Goal: Task Accomplishment & Management: Use online tool/utility

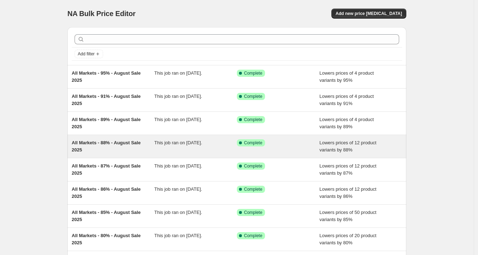
click at [145, 146] on div "All Markets - 88% - August Sale 2025" at bounding box center [113, 146] width 83 height 14
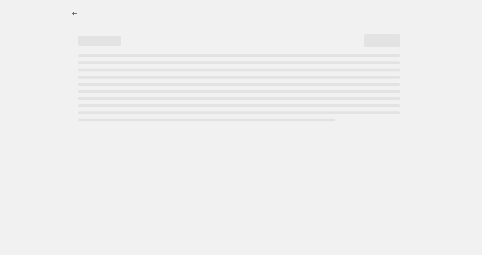
select select "percentage"
select select "tag"
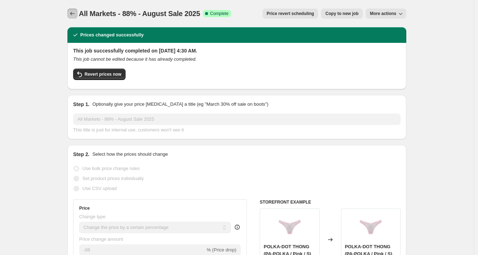
click at [76, 12] on icon "Price change jobs" at bounding box center [72, 13] width 7 height 7
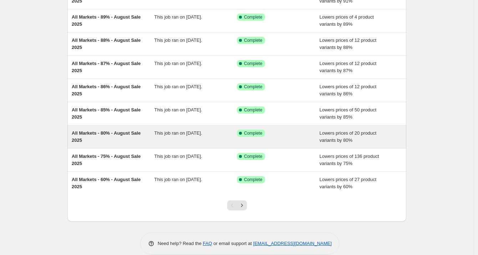
scroll to position [110, 0]
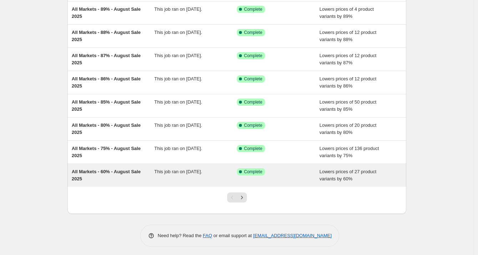
click at [99, 169] on span "All Markets - 60% - August Sale 2025" at bounding box center [106, 175] width 69 height 12
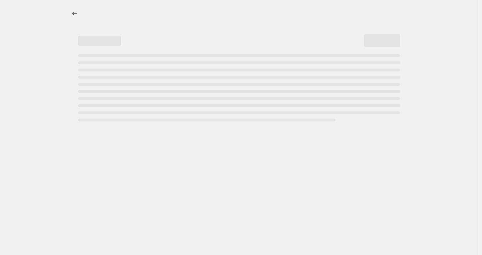
select select "percentage"
select select "tag"
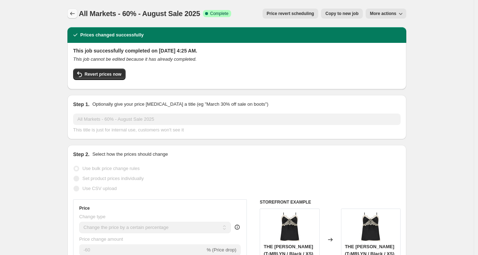
click at [72, 14] on icon "Price change jobs" at bounding box center [72, 13] width 7 height 7
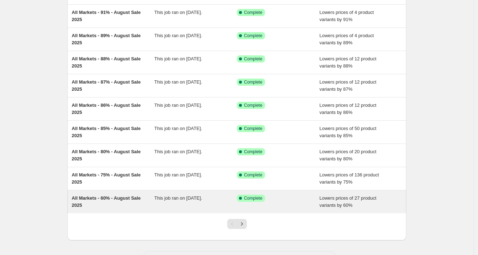
scroll to position [110, 0]
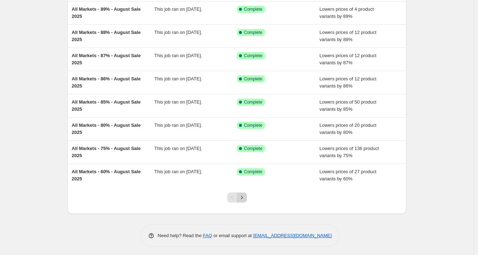
click at [246, 196] on icon "Next" at bounding box center [241, 197] width 7 height 7
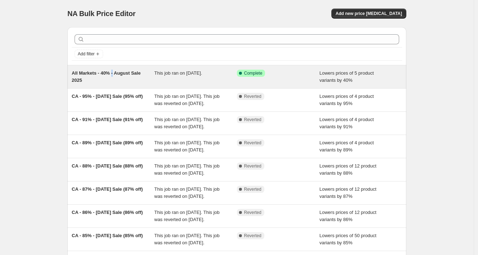
click at [115, 76] on div "All Markets - 40% - August Sale 2025" at bounding box center [113, 77] width 83 height 14
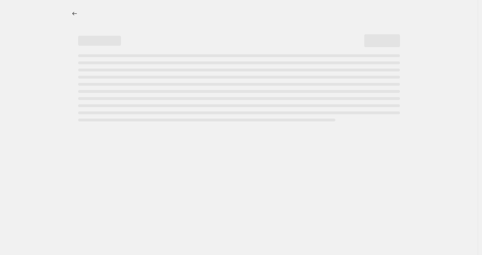
select select "percentage"
select select "tag"
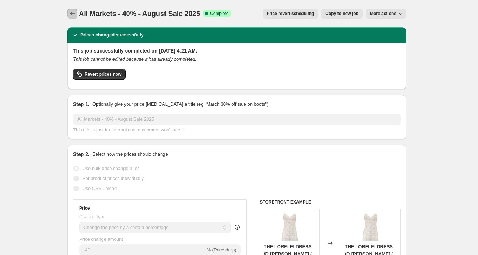
click at [73, 14] on icon "Price change jobs" at bounding box center [72, 14] width 5 height 4
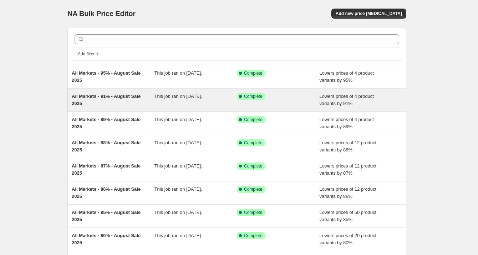
click at [103, 99] on span "All Markets - 91% - August Sale 2025" at bounding box center [106, 100] width 69 height 12
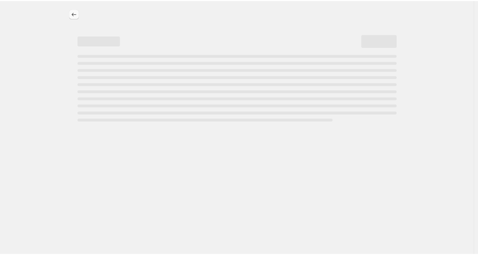
select select "percentage"
select select "tag"
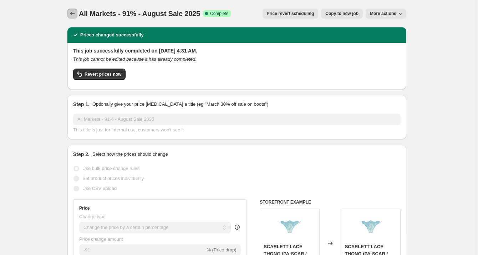
click at [74, 14] on icon "Price change jobs" at bounding box center [72, 13] width 7 height 7
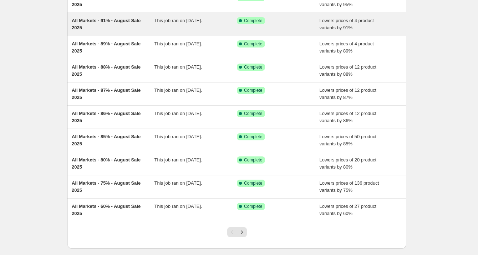
scroll to position [110, 0]
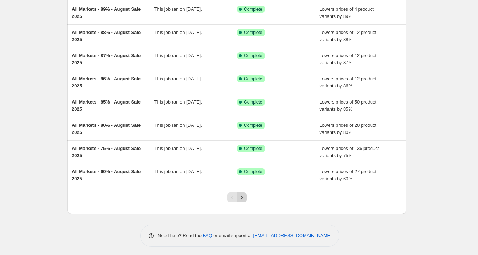
click at [244, 197] on icon "Next" at bounding box center [241, 197] width 7 height 7
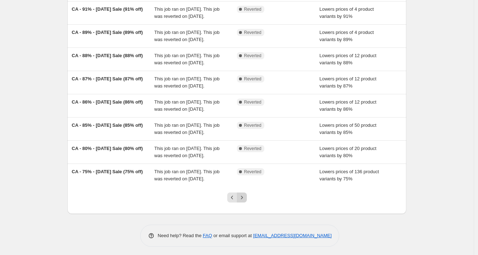
click at [243, 197] on icon "Next" at bounding box center [242, 197] width 2 height 3
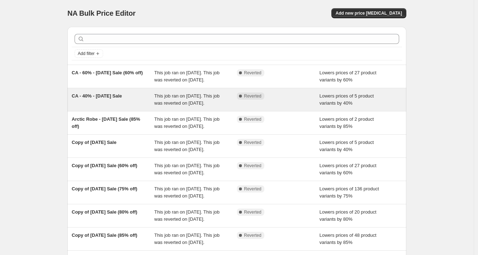
scroll to position [0, 0]
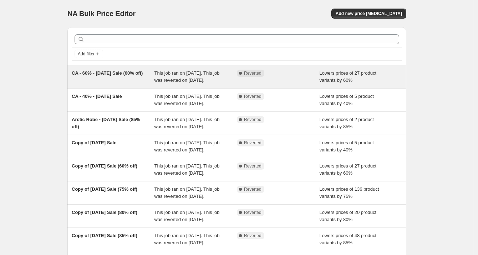
click at [122, 77] on div "CA - 60% - [DATE] Sale (60% off)" at bounding box center [113, 77] width 83 height 14
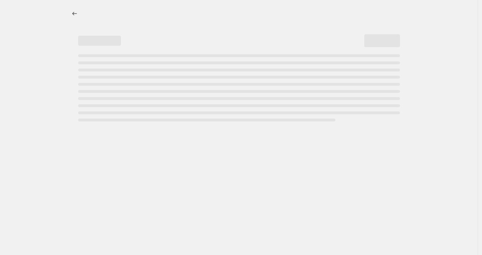
select select "percentage"
select select "tag"
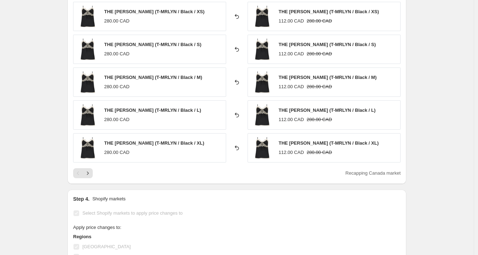
scroll to position [555, 0]
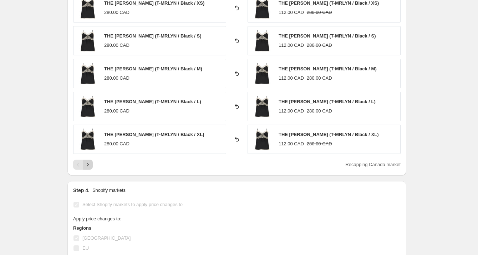
click at [87, 163] on icon "Next" at bounding box center [87, 164] width 7 height 7
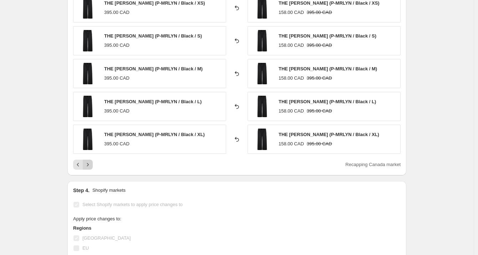
click at [90, 165] on icon "Next" at bounding box center [87, 164] width 7 height 7
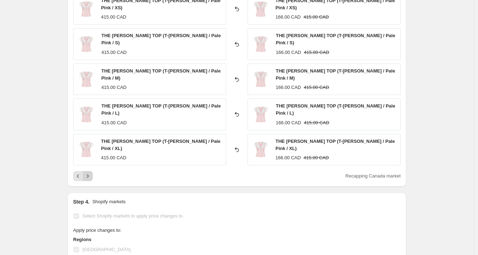
click at [90, 172] on icon "Next" at bounding box center [87, 175] width 7 height 7
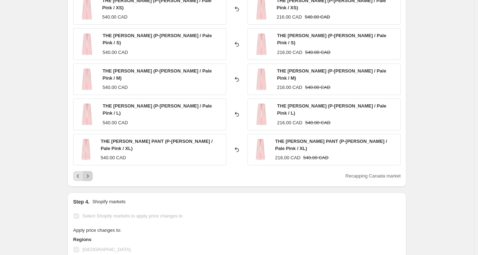
click at [90, 172] on icon "Next" at bounding box center [87, 175] width 7 height 7
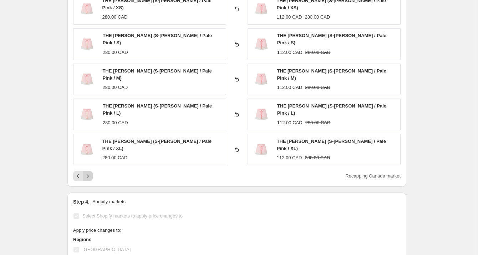
click at [90, 172] on icon "Next" at bounding box center [87, 175] width 7 height 7
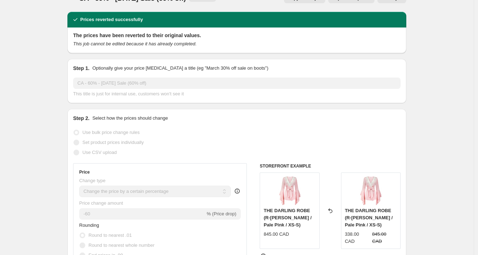
scroll to position [0, 0]
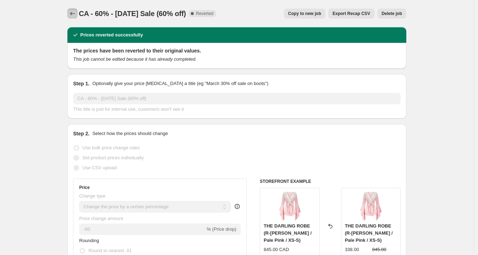
click at [74, 11] on icon "Price change jobs" at bounding box center [72, 13] width 7 height 7
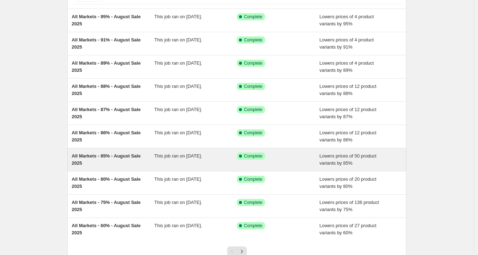
scroll to position [110, 0]
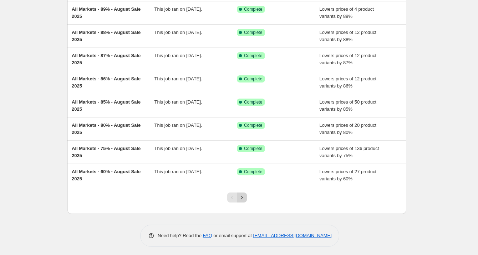
click at [245, 195] on icon "Next" at bounding box center [241, 197] width 7 height 7
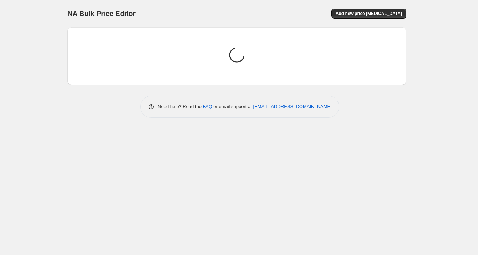
scroll to position [0, 0]
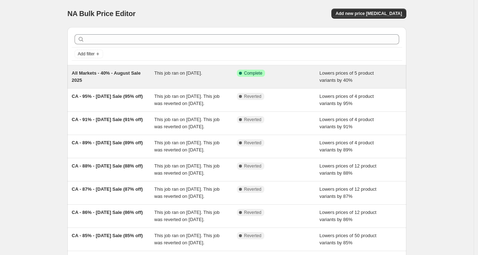
click at [101, 74] on span "All Markets - 40% - August Sale 2025" at bounding box center [106, 76] width 69 height 12
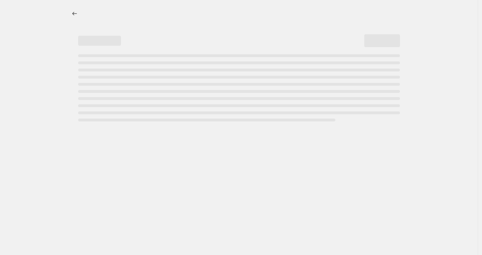
select select "percentage"
select select "tag"
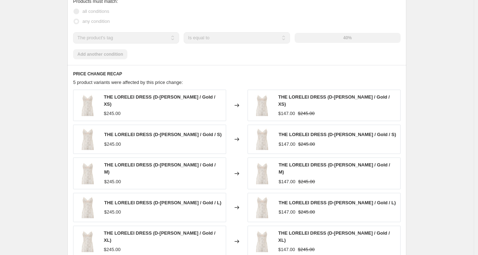
scroll to position [595, 0]
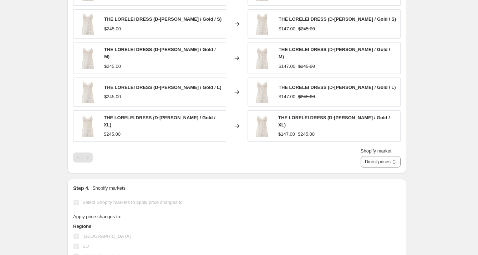
click at [87, 152] on div "Pagination" at bounding box center [88, 157] width 10 height 10
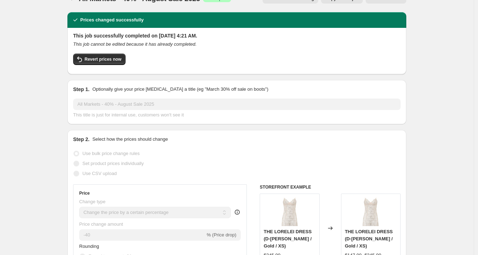
scroll to position [0, 0]
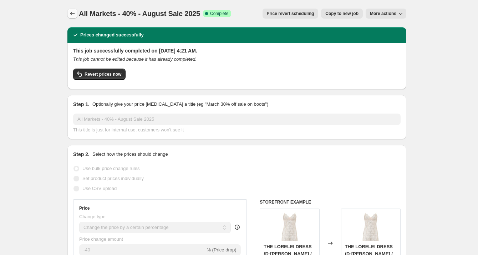
click at [73, 12] on icon "Price change jobs" at bounding box center [72, 13] width 7 height 7
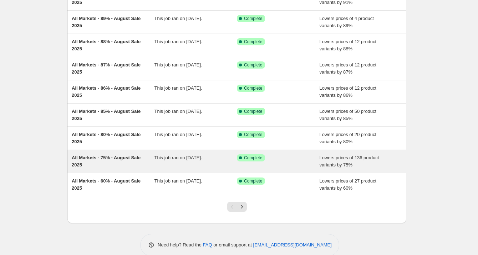
scroll to position [110, 0]
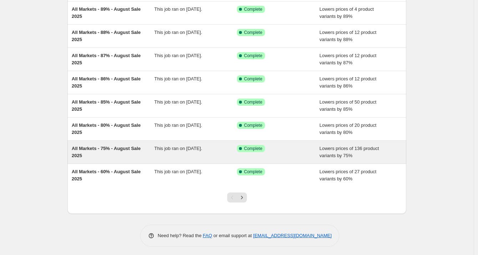
click at [99, 152] on div "All Markets - 75% - August Sale 2025" at bounding box center [113, 152] width 83 height 14
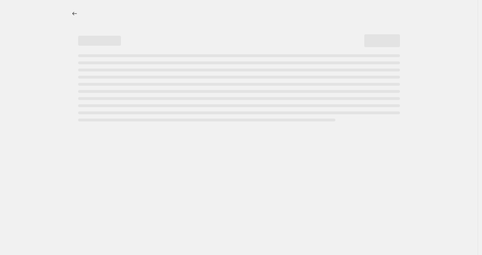
select select "percentage"
select select "tag"
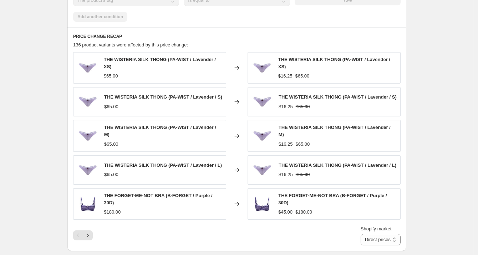
scroll to position [674, 0]
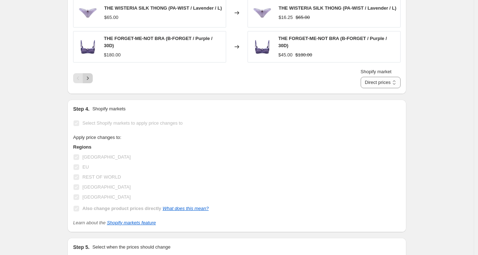
click at [87, 75] on icon "Next" at bounding box center [87, 78] width 7 height 7
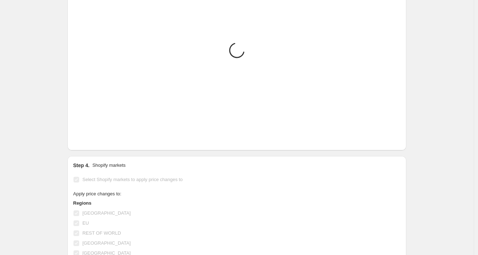
scroll to position [595, 0]
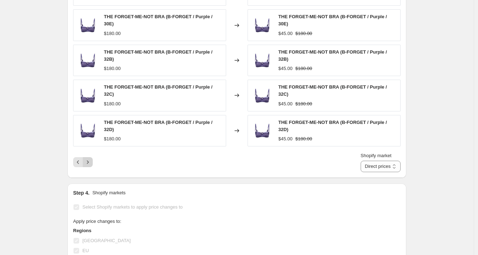
click at [87, 157] on button "Next" at bounding box center [88, 162] width 10 height 10
click at [91, 158] on icon "Next" at bounding box center [87, 161] width 7 height 7
click at [89, 158] on icon "Next" at bounding box center [87, 161] width 7 height 7
click at [90, 158] on icon "Next" at bounding box center [87, 161] width 7 height 7
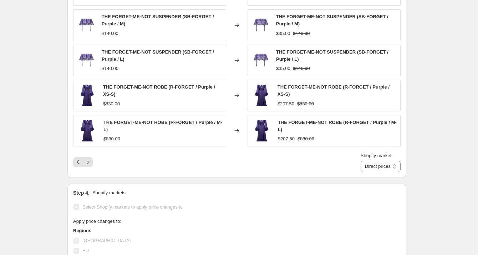
click at [90, 152] on div "Shopify market Direct prices [GEOGRAPHIC_DATA] [GEOGRAPHIC_DATA] REST OF WORLD …" at bounding box center [237, 162] width 328 height 20
click at [91, 159] on icon "Next" at bounding box center [87, 161] width 7 height 7
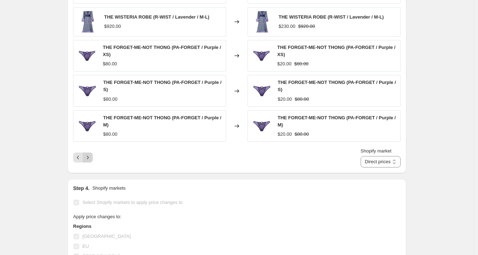
click at [90, 155] on icon "Next" at bounding box center [87, 157] width 7 height 7
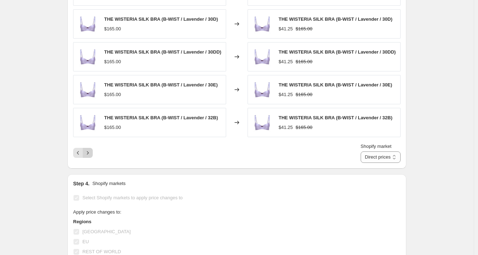
click at [90, 155] on button "Next" at bounding box center [88, 153] width 10 height 10
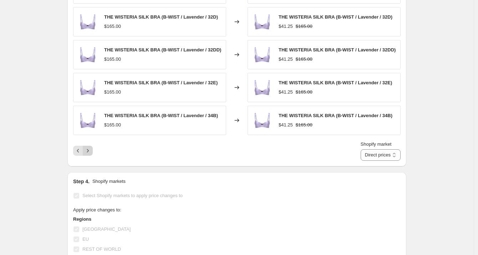
click at [90, 151] on icon "Next" at bounding box center [87, 150] width 7 height 7
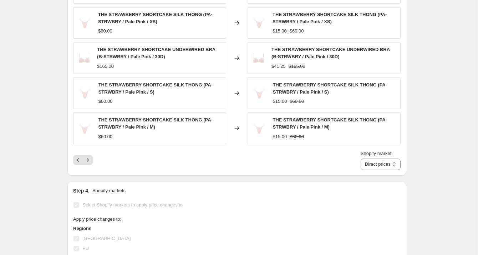
scroll to position [555, 0]
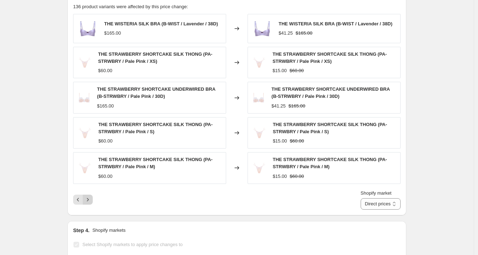
click at [91, 196] on icon "Next" at bounding box center [87, 199] width 7 height 7
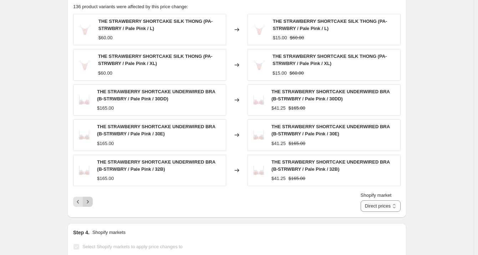
click at [93, 200] on button "Next" at bounding box center [88, 202] width 10 height 10
click at [91, 200] on icon "Next" at bounding box center [87, 201] width 7 height 7
click at [91, 198] on icon "Next" at bounding box center [87, 201] width 7 height 7
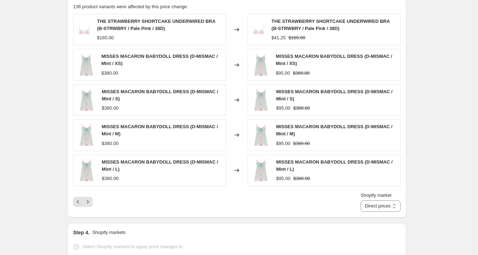
click at [91, 198] on icon "Next" at bounding box center [87, 201] width 7 height 7
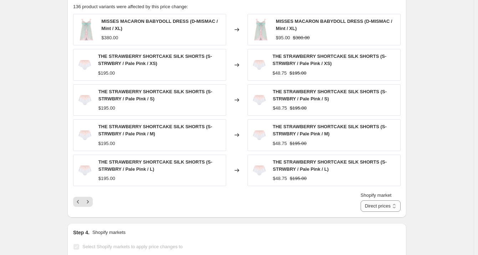
click at [91, 197] on button "Next" at bounding box center [88, 202] width 10 height 10
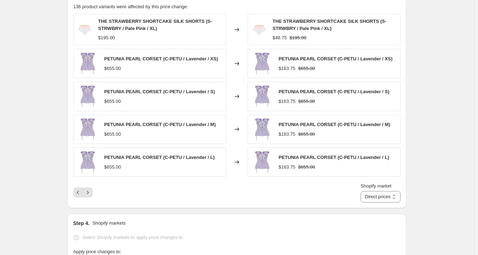
click at [91, 196] on div "Shopify market Direct prices [GEOGRAPHIC_DATA] [GEOGRAPHIC_DATA] REST OF WORLD …" at bounding box center [237, 192] width 328 height 20
click at [91, 190] on icon "Next" at bounding box center [87, 192] width 7 height 7
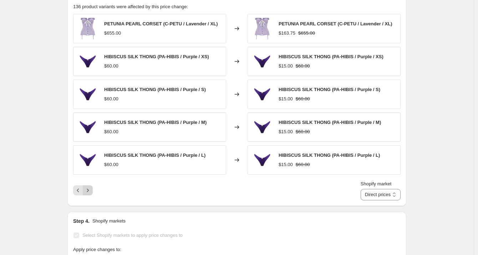
click at [91, 191] on icon "Next" at bounding box center [87, 190] width 7 height 7
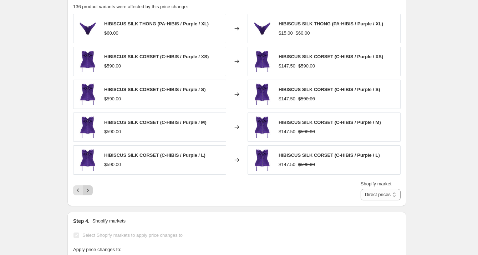
click at [91, 191] on icon "Next" at bounding box center [87, 190] width 7 height 7
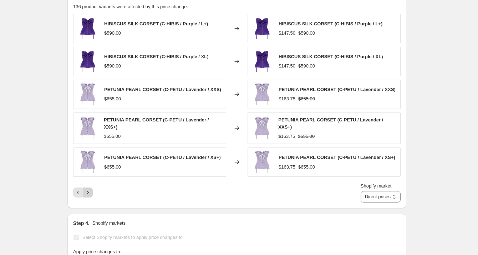
click at [89, 189] on icon "Next" at bounding box center [87, 192] width 7 height 7
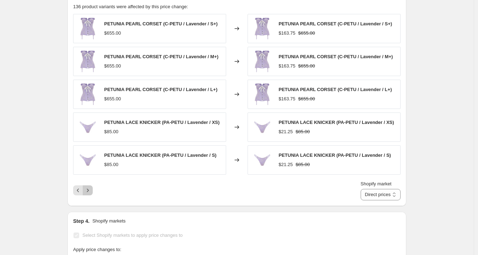
click at [89, 189] on icon "Next" at bounding box center [87, 190] width 7 height 7
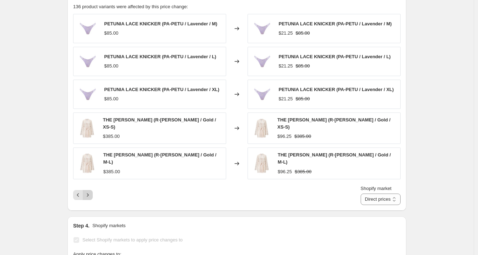
click at [89, 191] on icon "Next" at bounding box center [87, 194] width 7 height 7
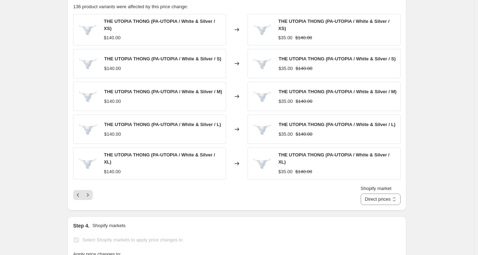
click at [89, 189] on div "Shopify market Direct prices [GEOGRAPHIC_DATA] [GEOGRAPHIC_DATA] REST OF WORLD …" at bounding box center [237, 195] width 328 height 20
click at [90, 193] on icon "Next" at bounding box center [87, 194] width 7 height 7
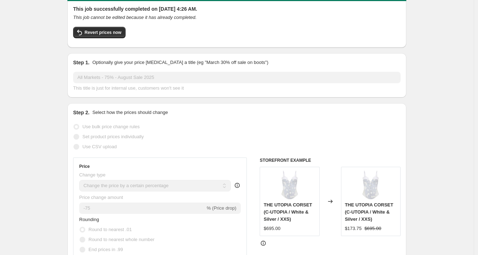
scroll to position [0, 0]
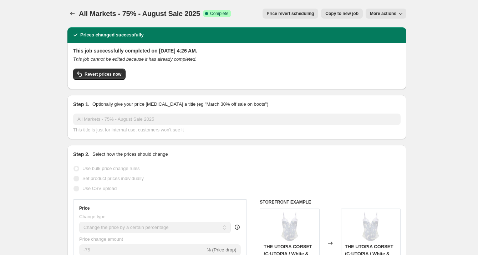
click at [383, 12] on span "More actions" at bounding box center [383, 14] width 26 height 6
click at [274, 12] on span "Price revert scheduling" at bounding box center [290, 14] width 47 height 6
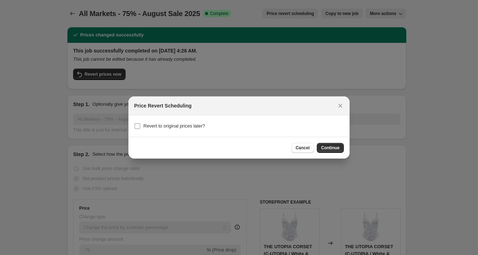
click at [165, 128] on span "Revert to original prices later?" at bounding box center [174, 125] width 62 height 5
click at [140, 128] on input "Revert to original prices later?" at bounding box center [138, 126] width 6 height 6
checkbox input "true"
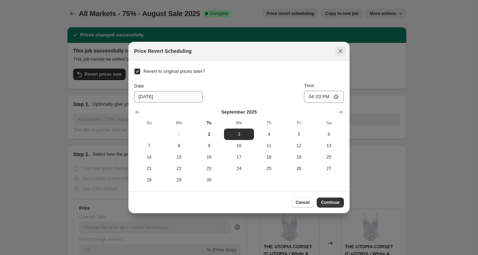
click at [339, 52] on icon "Close" at bounding box center [341, 51] width 4 height 4
checkbox input "false"
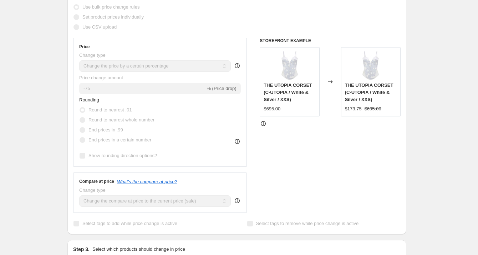
scroll to position [198, 0]
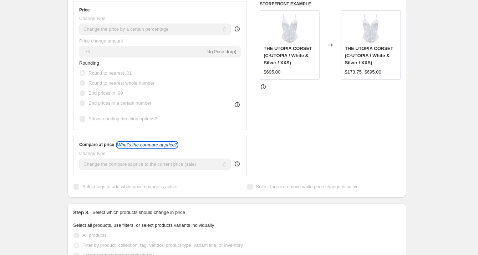
click at [160, 144] on icon "What's the compare at price?" at bounding box center [147, 144] width 60 height 5
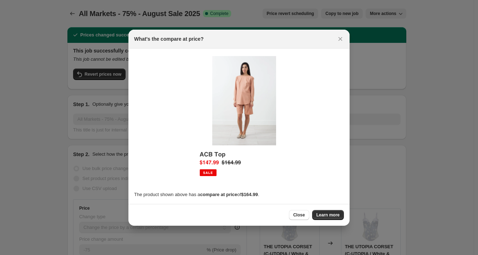
scroll to position [0, 0]
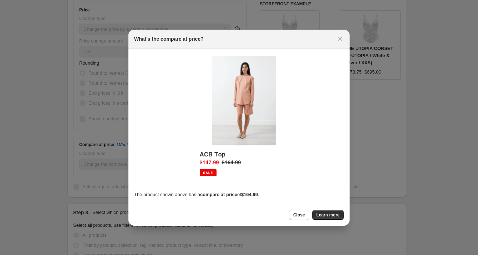
click at [298, 215] on span "Close" at bounding box center [299, 215] width 12 height 6
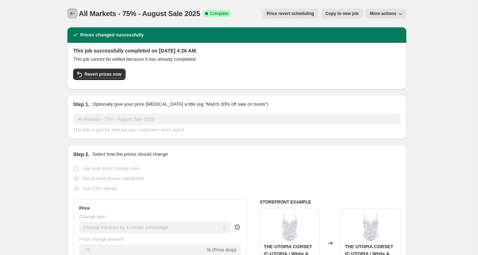
click at [75, 14] on icon "Price change jobs" at bounding box center [72, 14] width 5 height 4
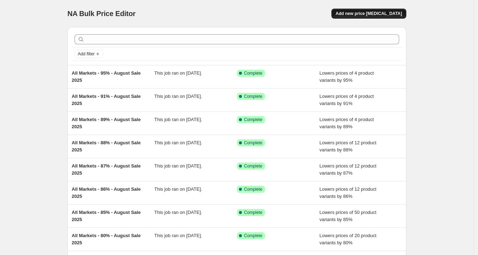
click at [366, 12] on span "Add new price [MEDICAL_DATA]" at bounding box center [369, 14] width 66 height 6
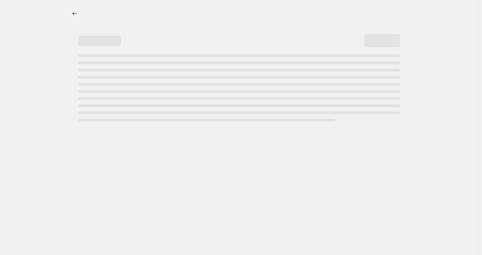
select select "percentage"
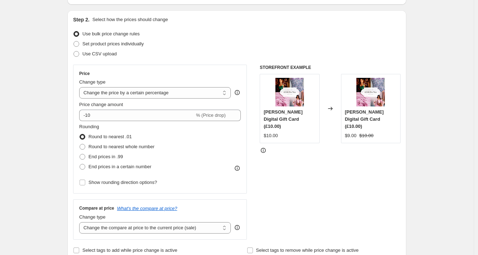
scroll to position [79, 0]
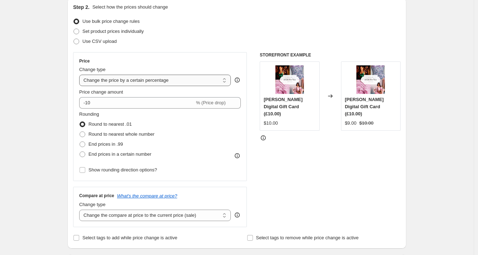
click at [145, 79] on select "Change the price to a certain amount Change the price by a certain amount Chang…" at bounding box center [155, 80] width 152 height 11
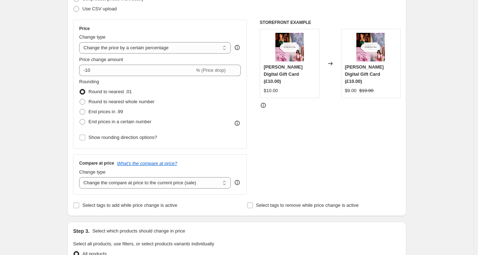
scroll to position [119, 0]
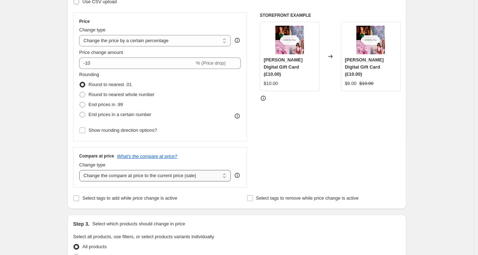
click at [132, 177] on select "Change the compare at price to the current price (sale) Change the compare at p…" at bounding box center [155, 175] width 152 height 11
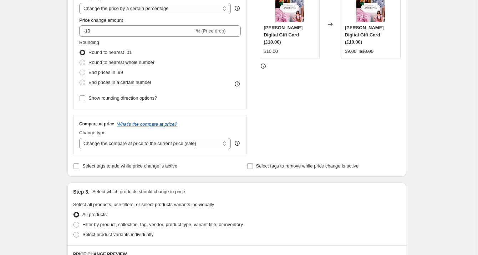
scroll to position [158, 0]
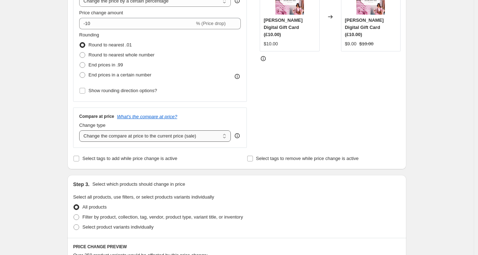
click at [142, 136] on select "Change the compare at price to the current price (sale) Change the compare at p…" at bounding box center [155, 135] width 152 height 11
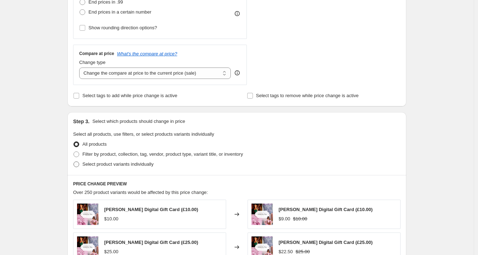
scroll to position [238, 0]
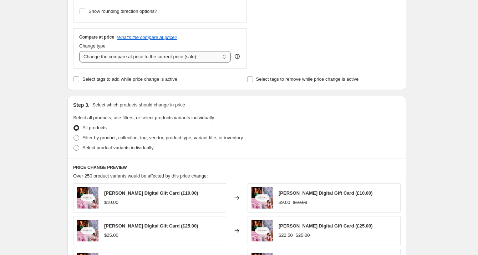
click at [142, 59] on select "Change the compare at price to the current price (sale) Change the compare at p…" at bounding box center [155, 56] width 152 height 11
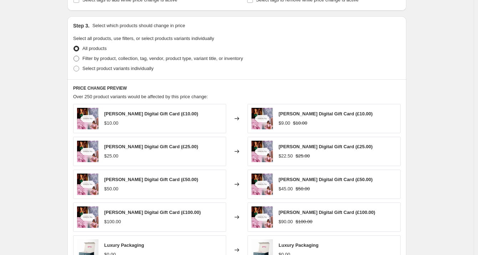
click at [133, 59] on span "Filter by product, collection, tag, vendor, product type, variant title, or inv…" at bounding box center [162, 58] width 161 height 5
click at [74, 56] on input "Filter by product, collection, tag, vendor, product type, variant title, or inv…" at bounding box center [74, 56] width 0 height 0
radio input "true"
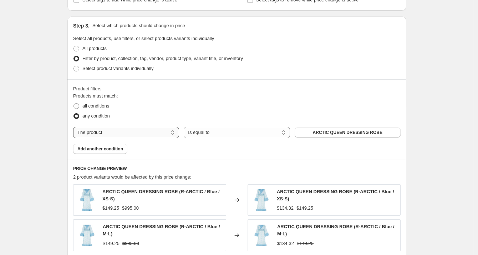
click at [108, 131] on select "The product The product's collection The product's tag The product's vendor The…" at bounding box center [126, 132] width 106 height 11
click at [170, 94] on fieldset "Products must match: all conditions any condition" at bounding box center [237, 106] width 328 height 29
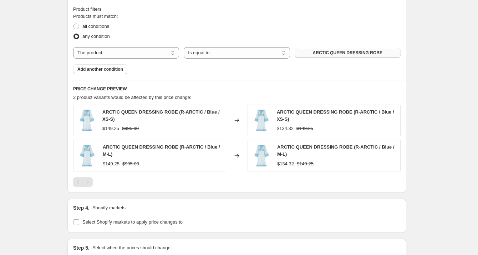
click at [332, 54] on span "ARCTIC QUEEN DRESSING ROBE" at bounding box center [348, 53] width 70 height 6
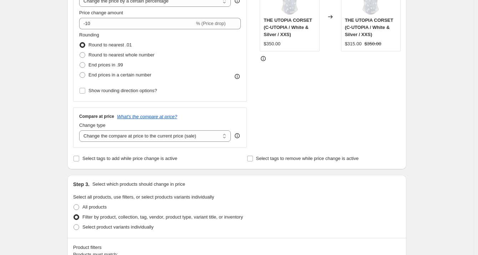
scroll to position [79, 0]
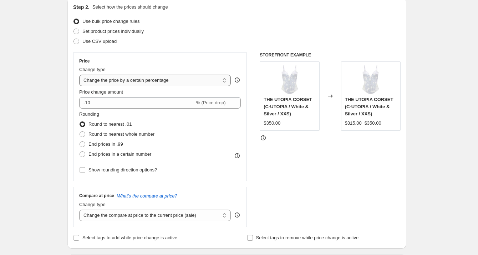
click at [155, 77] on select "Change the price to a certain amount Change the price by a certain amount Chang…" at bounding box center [155, 80] width 152 height 11
select select "no_change"
click at [81, 75] on select "Change the price to a certain amount Change the price by a certain amount Chang…" at bounding box center [155, 80] width 152 height 11
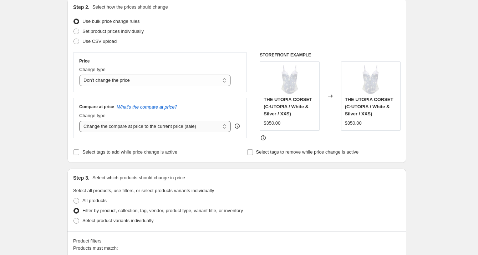
click at [185, 127] on select "Change the compare at price to the current price (sale) Change the compare at p…" at bounding box center [155, 126] width 152 height 11
select select "remove"
click at [81, 121] on select "Change the compare at price to the current price (sale) Change the compare at p…" at bounding box center [155, 126] width 152 height 11
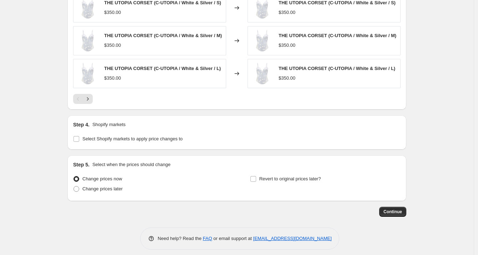
scroll to position [495, 0]
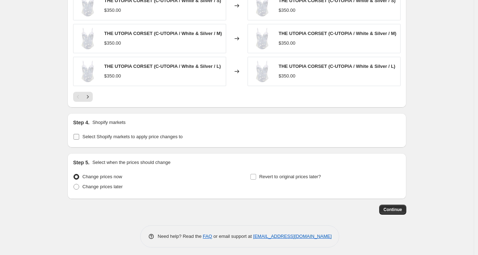
click at [133, 134] on span "Select Shopify markets to apply price changes to" at bounding box center [132, 136] width 100 height 5
click at [79, 134] on input "Select Shopify markets to apply price changes to" at bounding box center [77, 137] width 6 height 6
checkbox input "true"
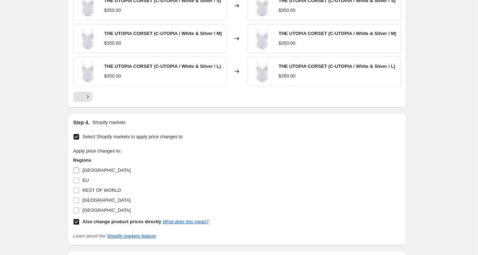
click at [77, 168] on input "[GEOGRAPHIC_DATA]" at bounding box center [77, 170] width 6 height 6
checkbox input "true"
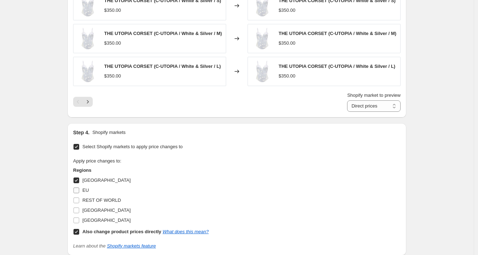
click at [79, 188] on input "EU" at bounding box center [77, 190] width 6 height 6
checkbox input "true"
click at [79, 199] on input "REST OF WORLD" at bounding box center [77, 200] width 6 height 6
checkbox input "true"
click at [77, 209] on input "[GEOGRAPHIC_DATA]" at bounding box center [77, 210] width 6 height 6
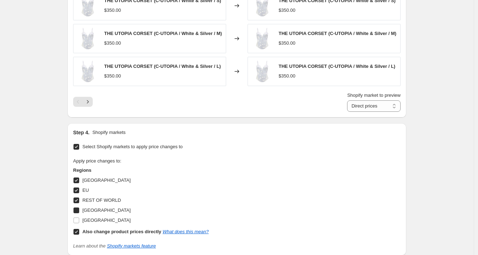
checkbox input "true"
click at [77, 219] on input "[GEOGRAPHIC_DATA]" at bounding box center [77, 220] width 6 height 6
checkbox input "true"
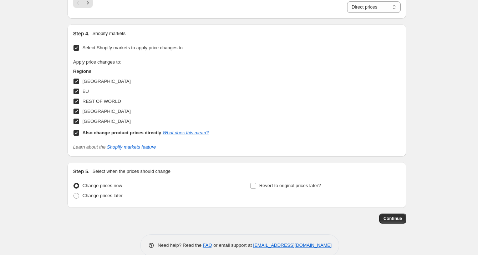
scroll to position [603, 0]
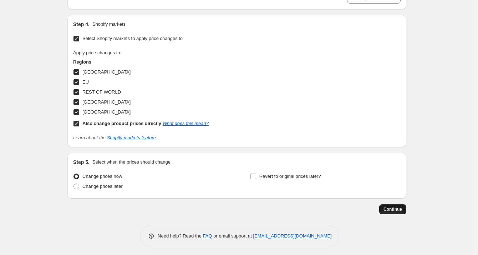
click at [399, 207] on span "Continue" at bounding box center [393, 209] width 19 height 6
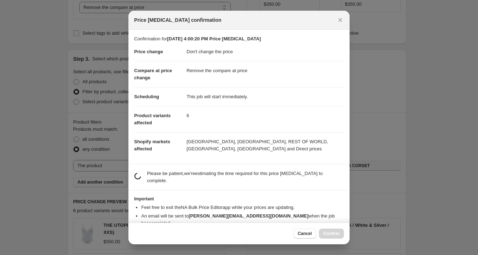
scroll to position [0, 0]
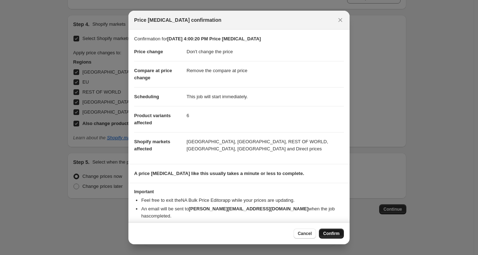
click at [332, 237] on button "Confirm" at bounding box center [331, 233] width 25 height 10
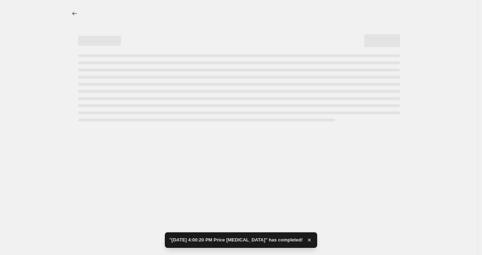
select select "no_change"
select select "remove"
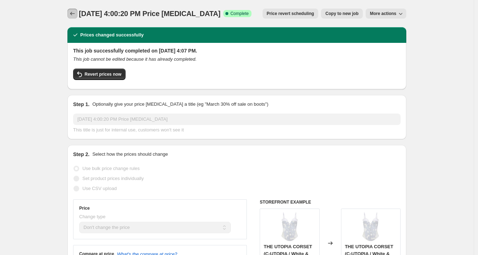
click at [75, 11] on icon "Price change jobs" at bounding box center [72, 13] width 7 height 7
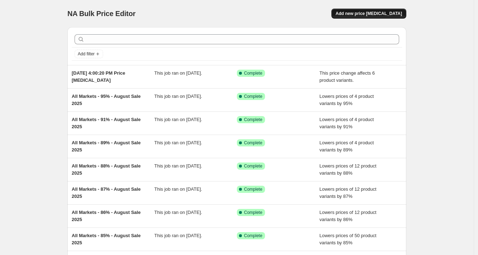
click at [392, 15] on span "Add new price [MEDICAL_DATA]" at bounding box center [369, 14] width 66 height 6
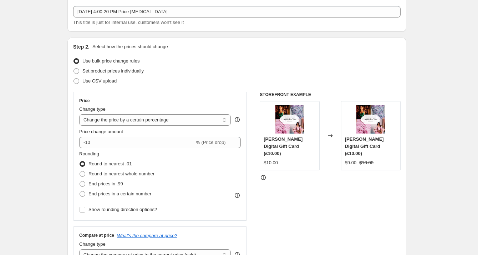
scroll to position [79, 0]
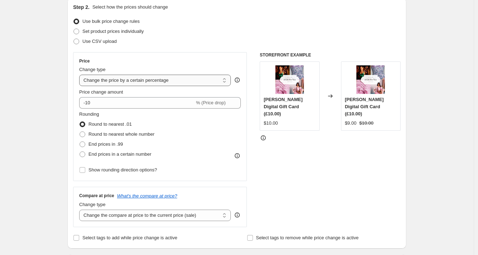
click at [105, 79] on select "Change the price to a certain amount Change the price by a certain amount Chang…" at bounding box center [155, 80] width 152 height 11
select select "no_change"
click at [81, 75] on select "Change the price to a certain amount Change the price by a certain amount Chang…" at bounding box center [155, 80] width 152 height 11
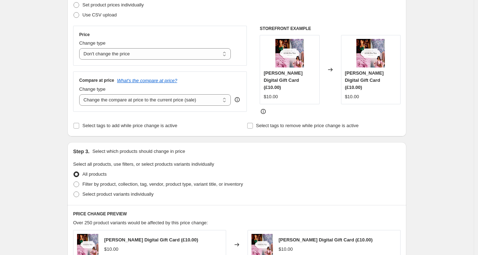
scroll to position [119, 0]
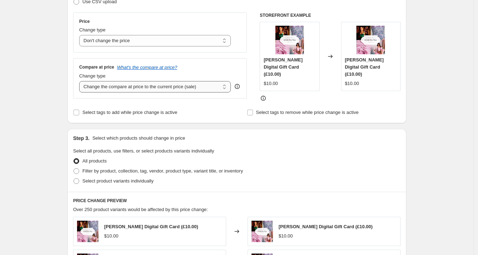
click at [116, 86] on select "Change the compare at price to the current price (sale) Change the compare at p…" at bounding box center [155, 86] width 152 height 11
select select "remove"
click at [81, 81] on select "Change the compare at price to the current price (sale) Change the compare at p…" at bounding box center [155, 86] width 152 height 11
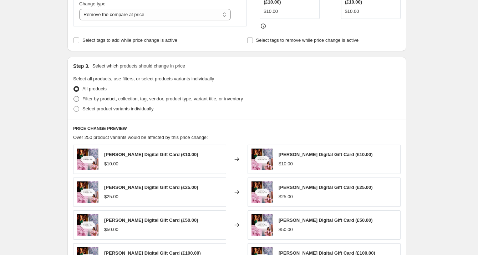
scroll to position [198, 0]
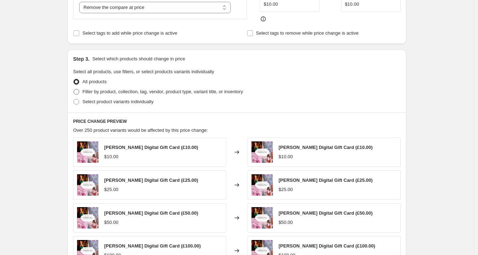
click at [93, 89] on span "Filter by product, collection, tag, vendor, product type, variant title, or inv…" at bounding box center [162, 91] width 161 height 5
click at [74, 89] on input "Filter by product, collection, tag, vendor, product type, variant title, or inv…" at bounding box center [74, 89] width 0 height 0
radio input "true"
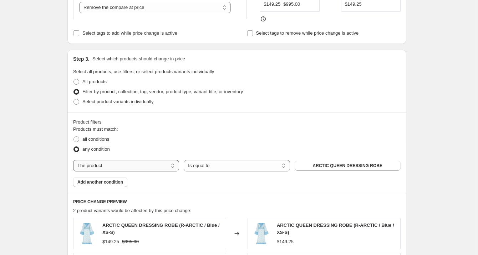
click at [118, 164] on select "The product The product's collection The product's tag The product's vendor The…" at bounding box center [126, 165] width 106 height 11
click at [332, 165] on span "ARCTIC QUEEN DRESSING ROBE" at bounding box center [348, 166] width 70 height 6
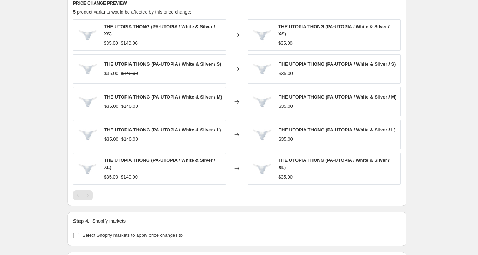
scroll to position [498, 0]
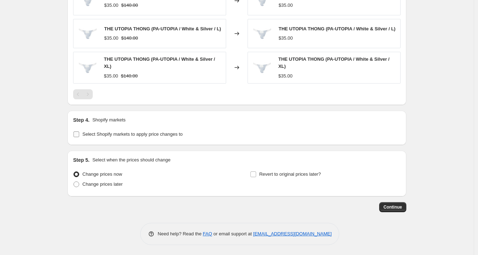
click at [92, 132] on span "Select Shopify markets to apply price changes to" at bounding box center [132, 133] width 100 height 5
click at [79, 132] on input "Select Shopify markets to apply price changes to" at bounding box center [77, 134] width 6 height 6
checkbox input "true"
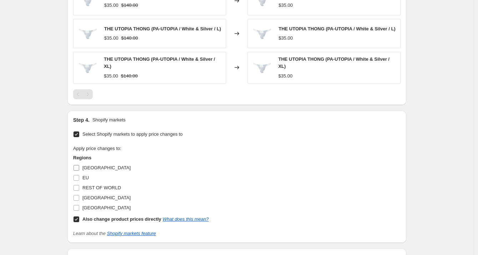
click at [79, 166] on input "[GEOGRAPHIC_DATA]" at bounding box center [77, 168] width 6 height 6
checkbox input "true"
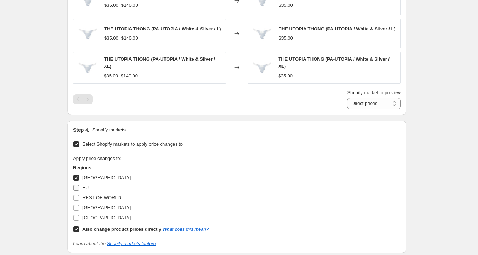
click at [77, 187] on input "EU" at bounding box center [77, 188] width 6 height 6
checkbox input "true"
drag, startPoint x: 79, startPoint y: 198, endPoint x: 79, endPoint y: 204, distance: 5.7
click at [79, 198] on input "REST OF WORLD" at bounding box center [77, 198] width 6 height 6
checkbox input "true"
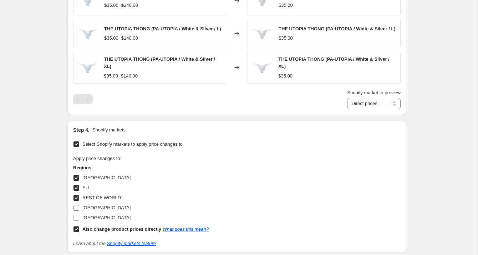
click at [79, 206] on input "[GEOGRAPHIC_DATA]" at bounding box center [77, 208] width 6 height 6
checkbox input "true"
drag, startPoint x: 79, startPoint y: 217, endPoint x: 99, endPoint y: 209, distance: 21.3
click at [79, 217] on input "[GEOGRAPHIC_DATA]" at bounding box center [77, 218] width 6 height 6
checkbox input "true"
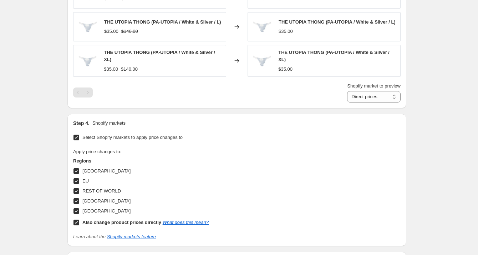
scroll to position [605, 0]
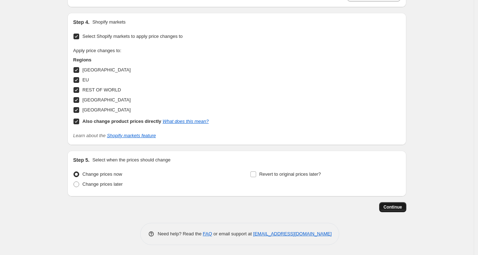
click at [393, 206] on span "Continue" at bounding box center [393, 207] width 19 height 6
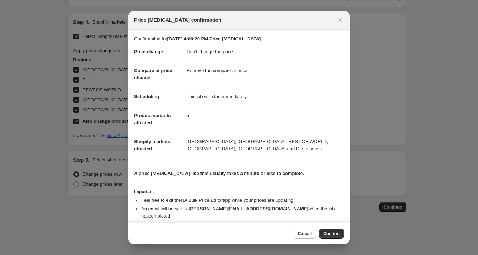
click at [329, 231] on button "Confirm" at bounding box center [331, 233] width 25 height 10
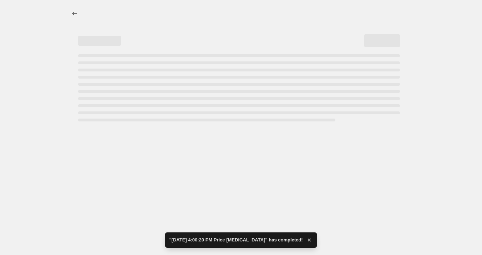
select select "no_change"
select select "remove"
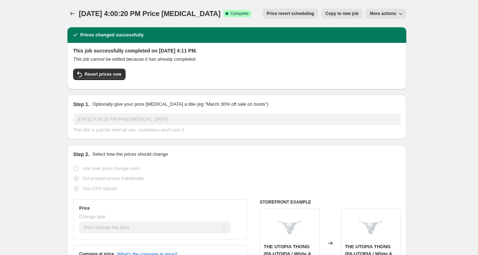
click at [74, 12] on icon "Price change jobs" at bounding box center [72, 13] width 7 height 7
